Goal: Information Seeking & Learning: Learn about a topic

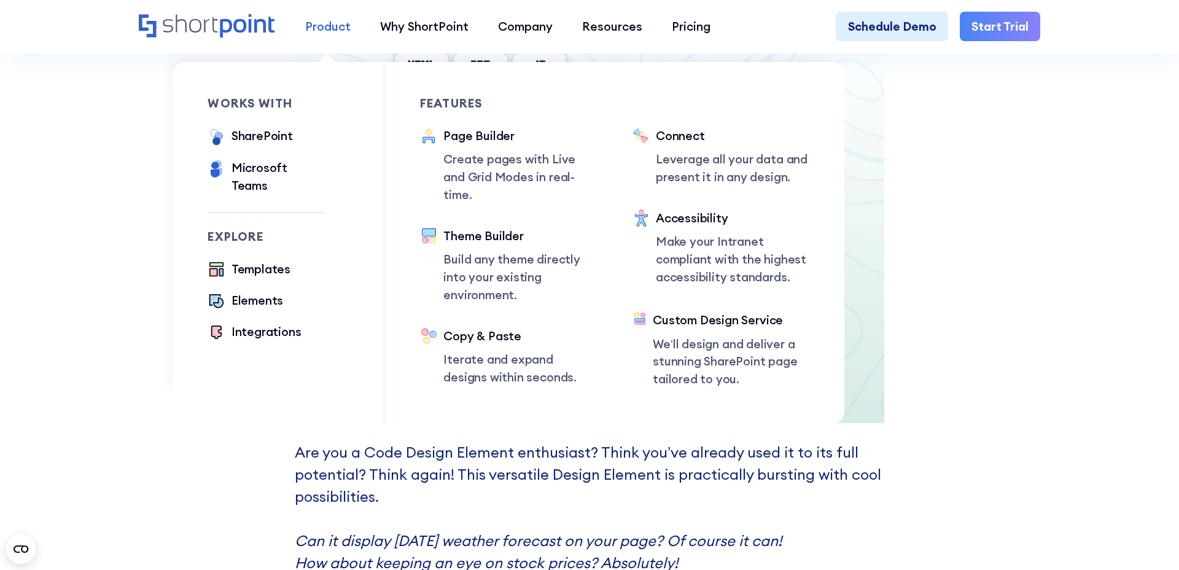
scroll to position [5057, 0]
click at [231, 292] on div "Elements" at bounding box center [257, 301] width 52 height 18
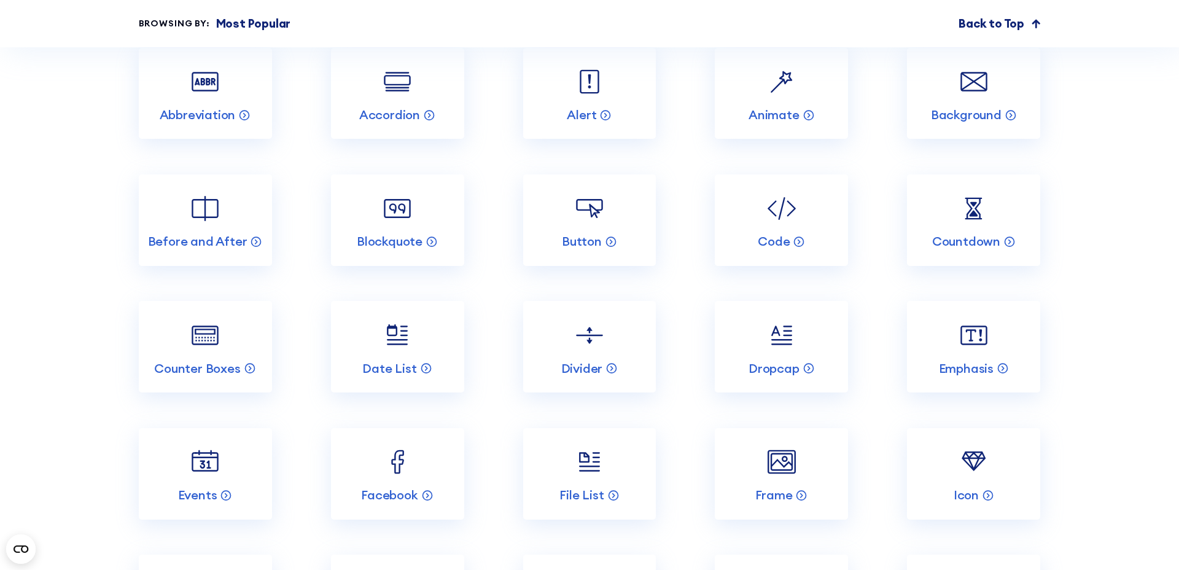
scroll to position [1572, 0]
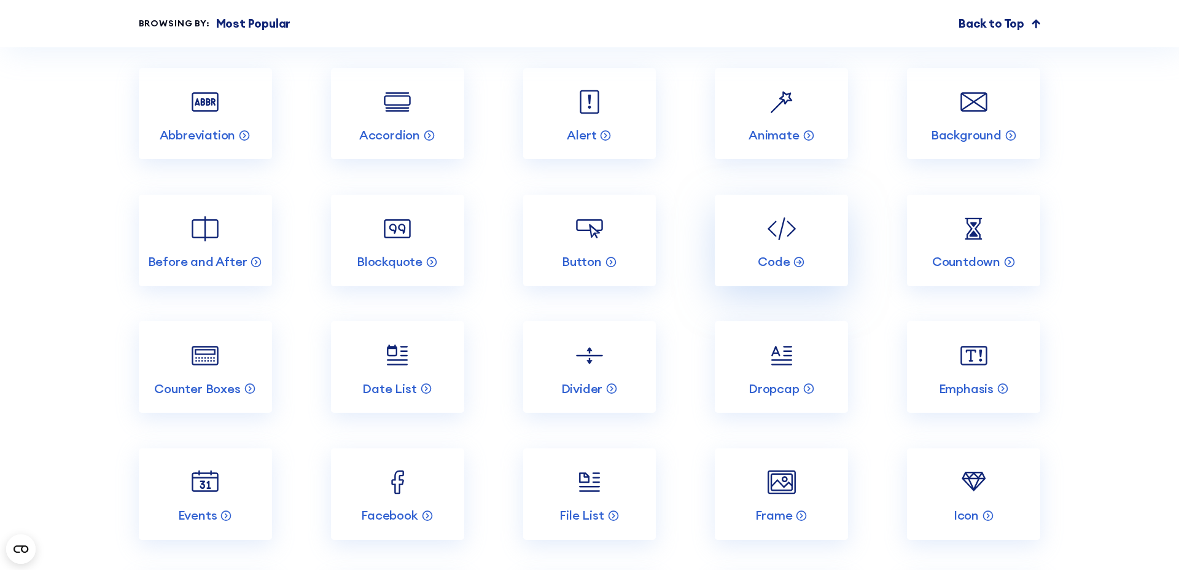
click at [821, 230] on link "Code" at bounding box center [781, 240] width 133 height 91
